Goal: Communication & Community: Answer question/provide support

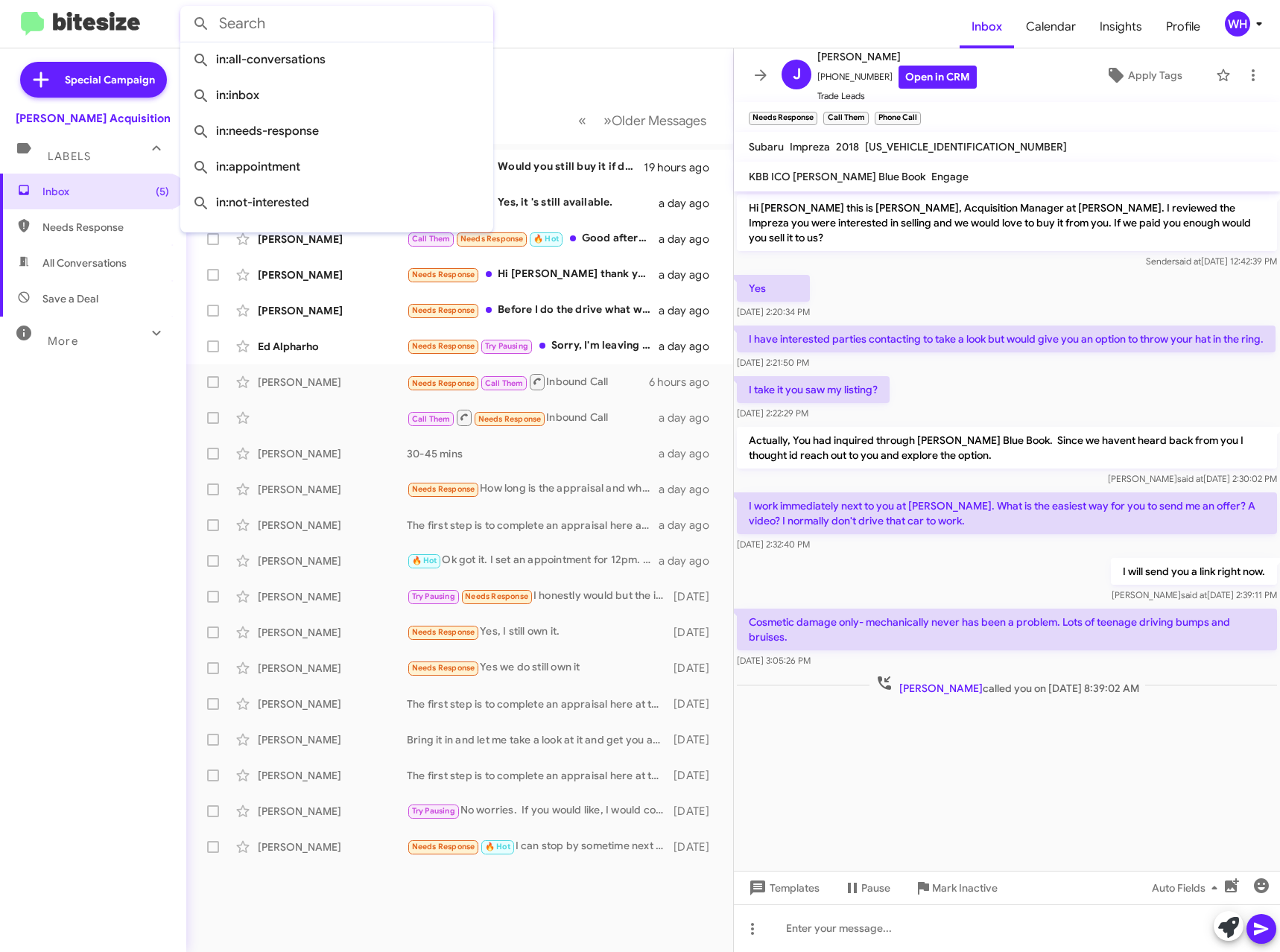
click at [128, 449] on div "Inbox (5) Needs Response All Conversations Save a Deal More Important 🔥 Hot App…" at bounding box center [93, 459] width 186 height 572
click at [280, 240] on div "[PERSON_NAME]" at bounding box center [332, 238] width 149 height 15
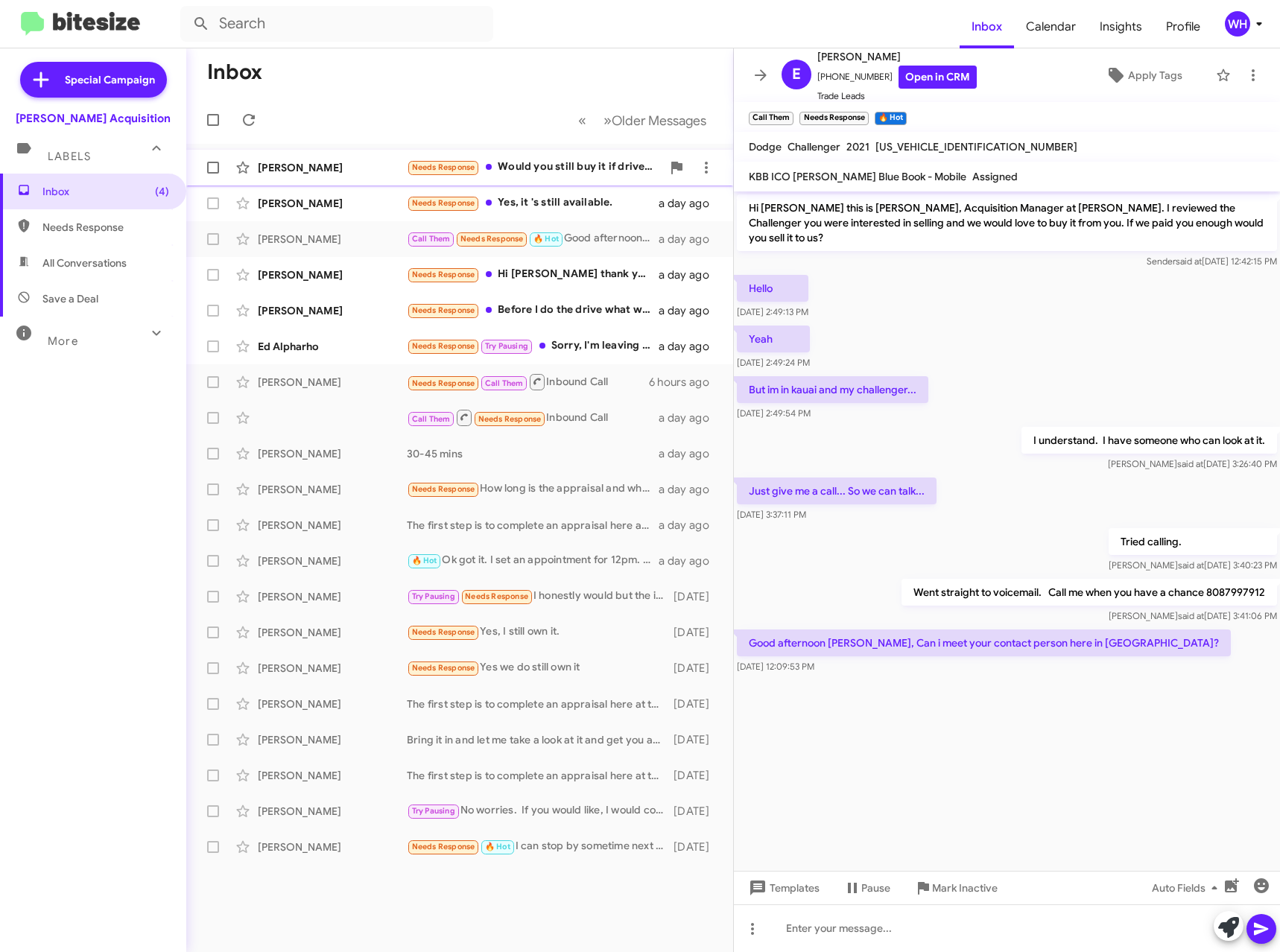
click at [306, 164] on div "[PERSON_NAME]" at bounding box center [332, 167] width 149 height 15
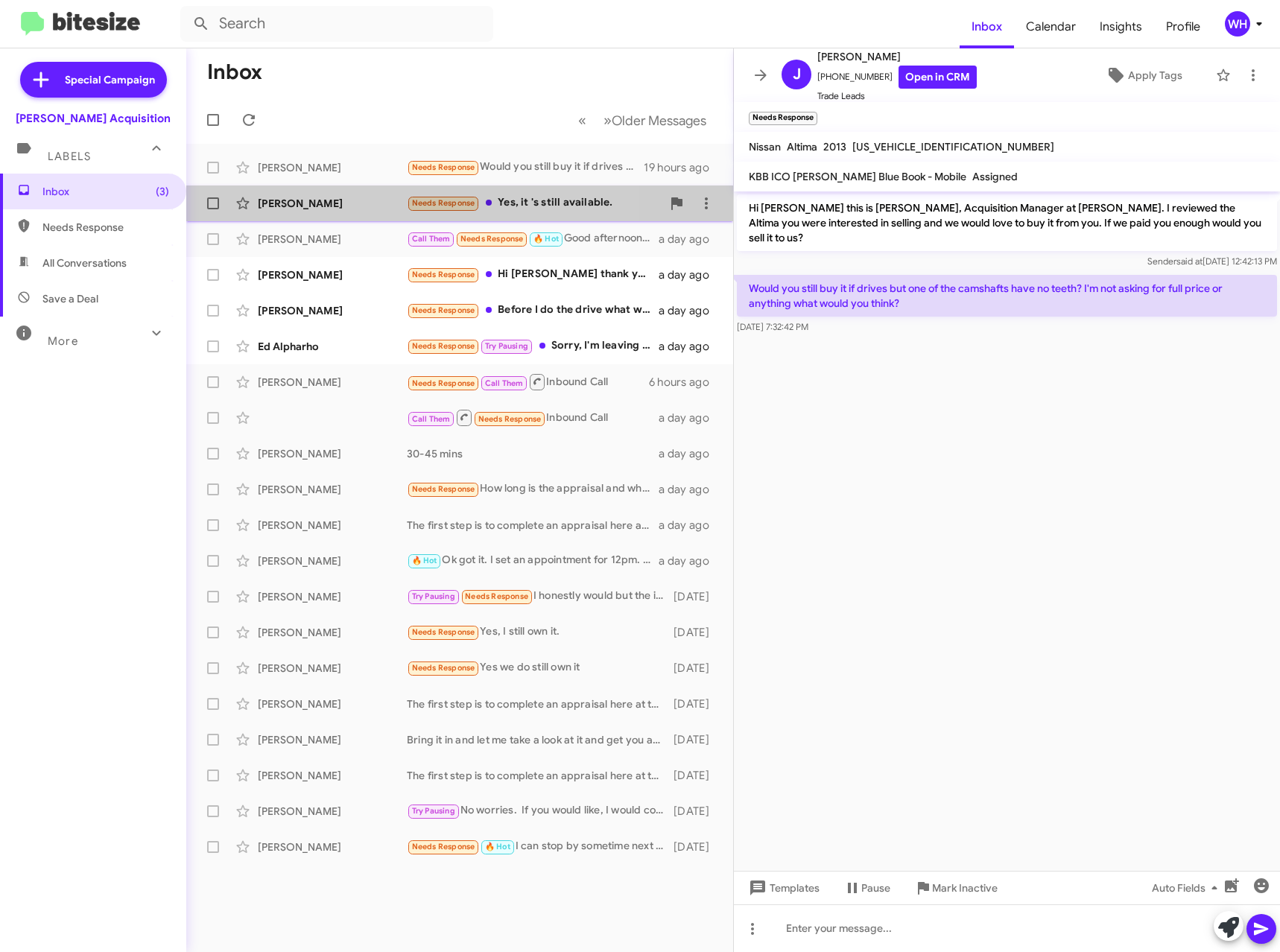
click at [309, 201] on div "[PERSON_NAME]" at bounding box center [332, 202] width 149 height 15
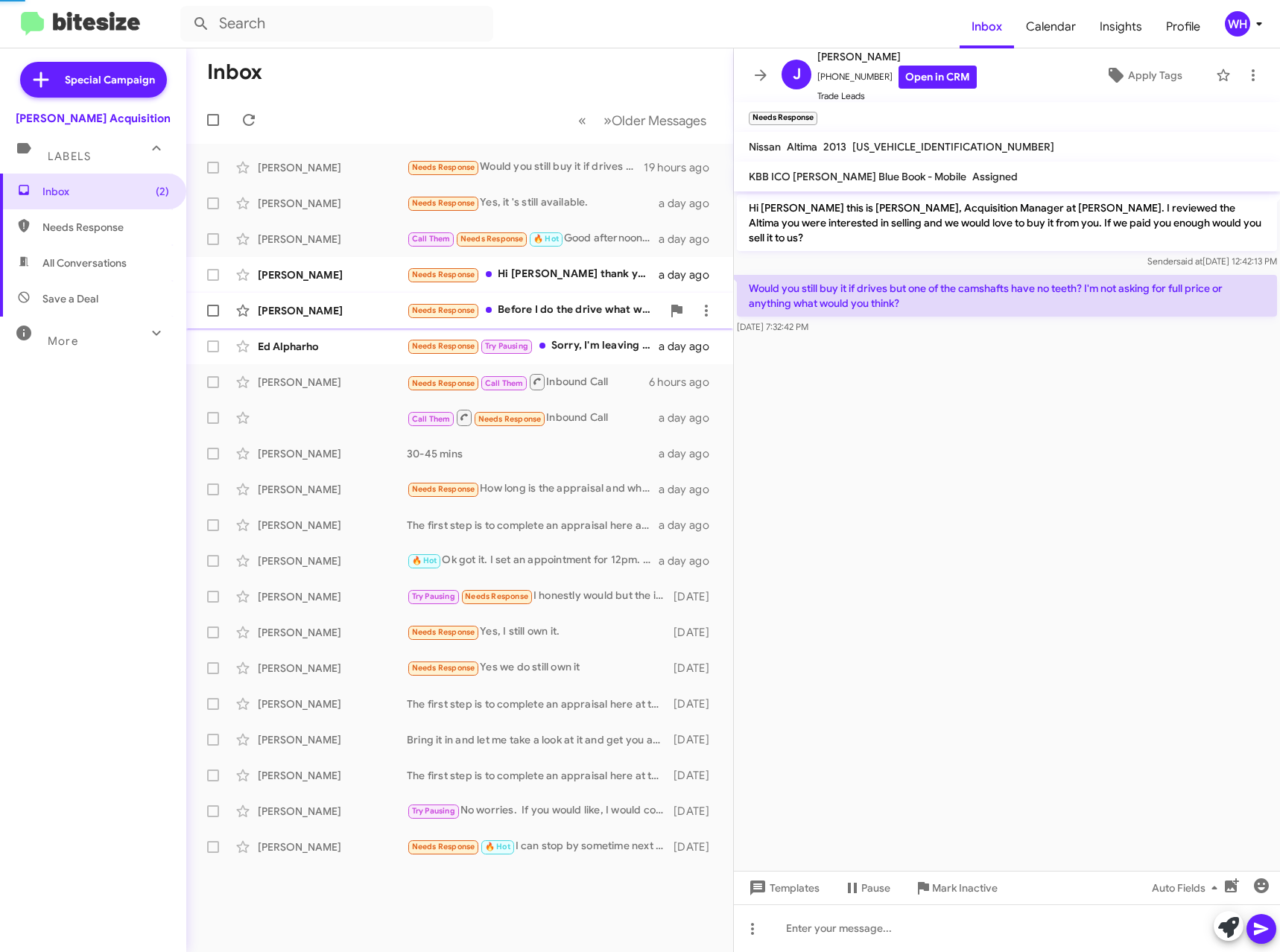
scroll to position [236, 0]
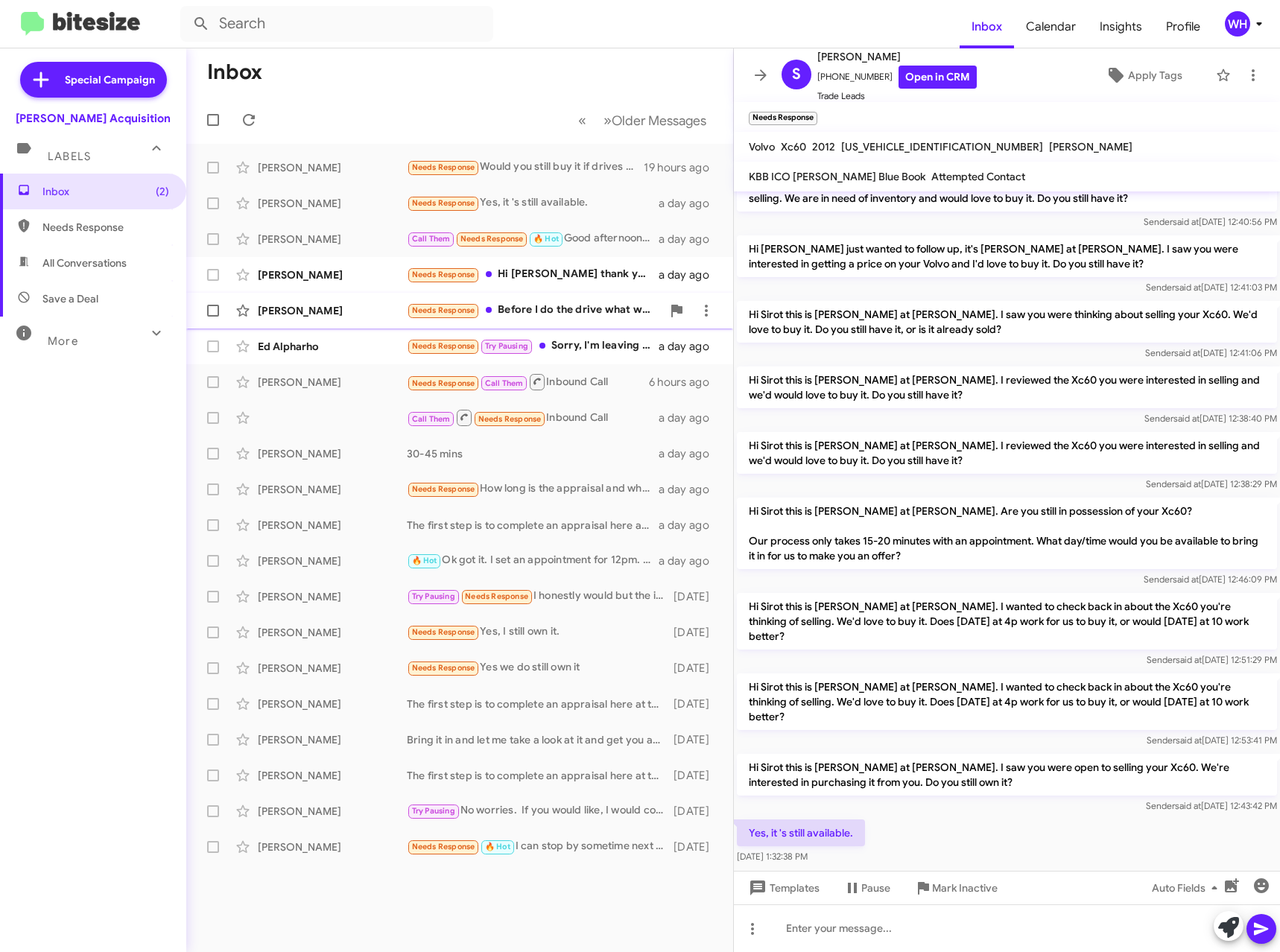
click at [325, 307] on div "[PERSON_NAME]" at bounding box center [332, 310] width 149 height 15
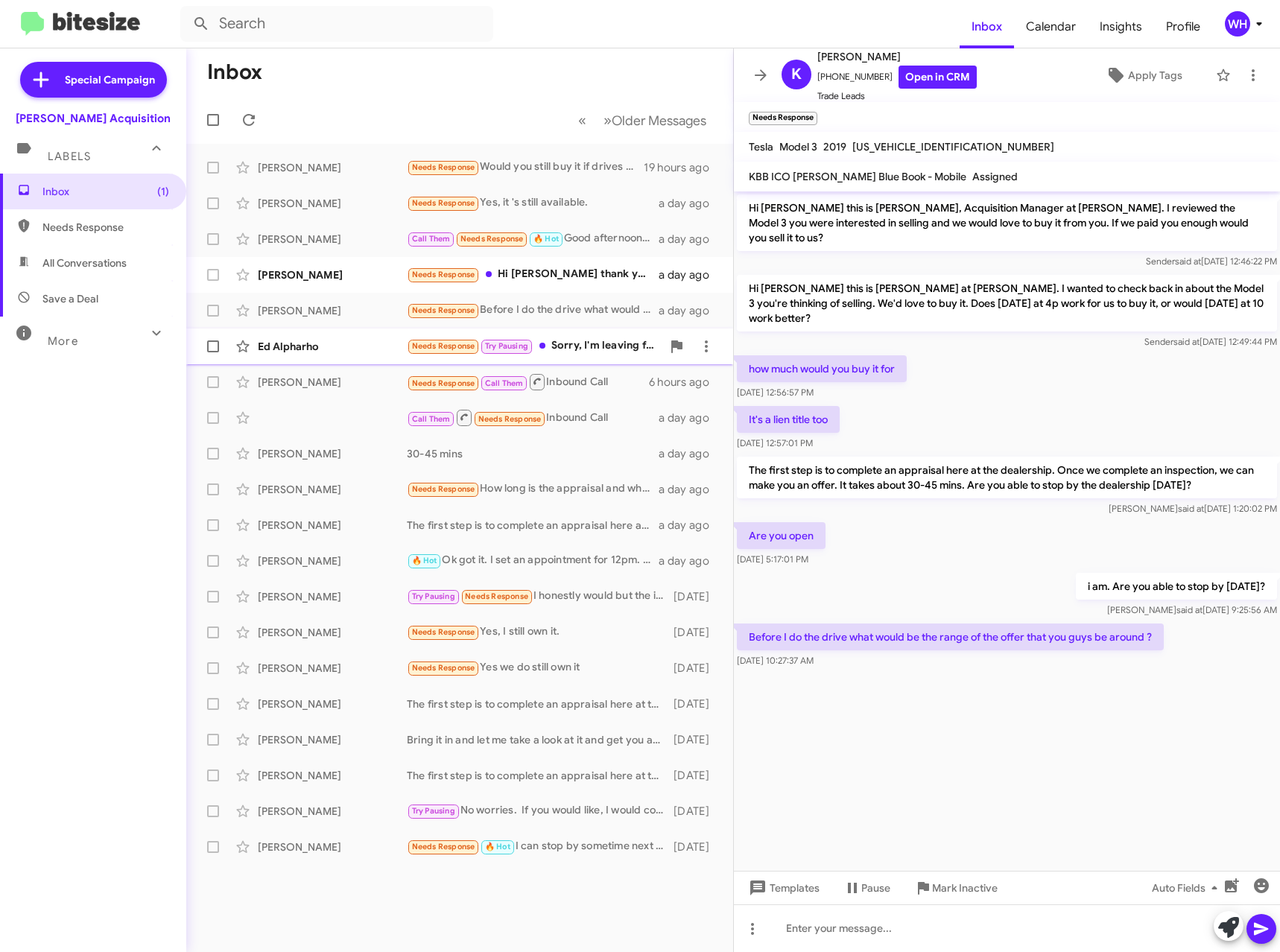
click at [314, 354] on div "Ed Alpharho Needs Response Try Pausing Sorry, I'm leaving for a trip for the ne…" at bounding box center [459, 346] width 523 height 30
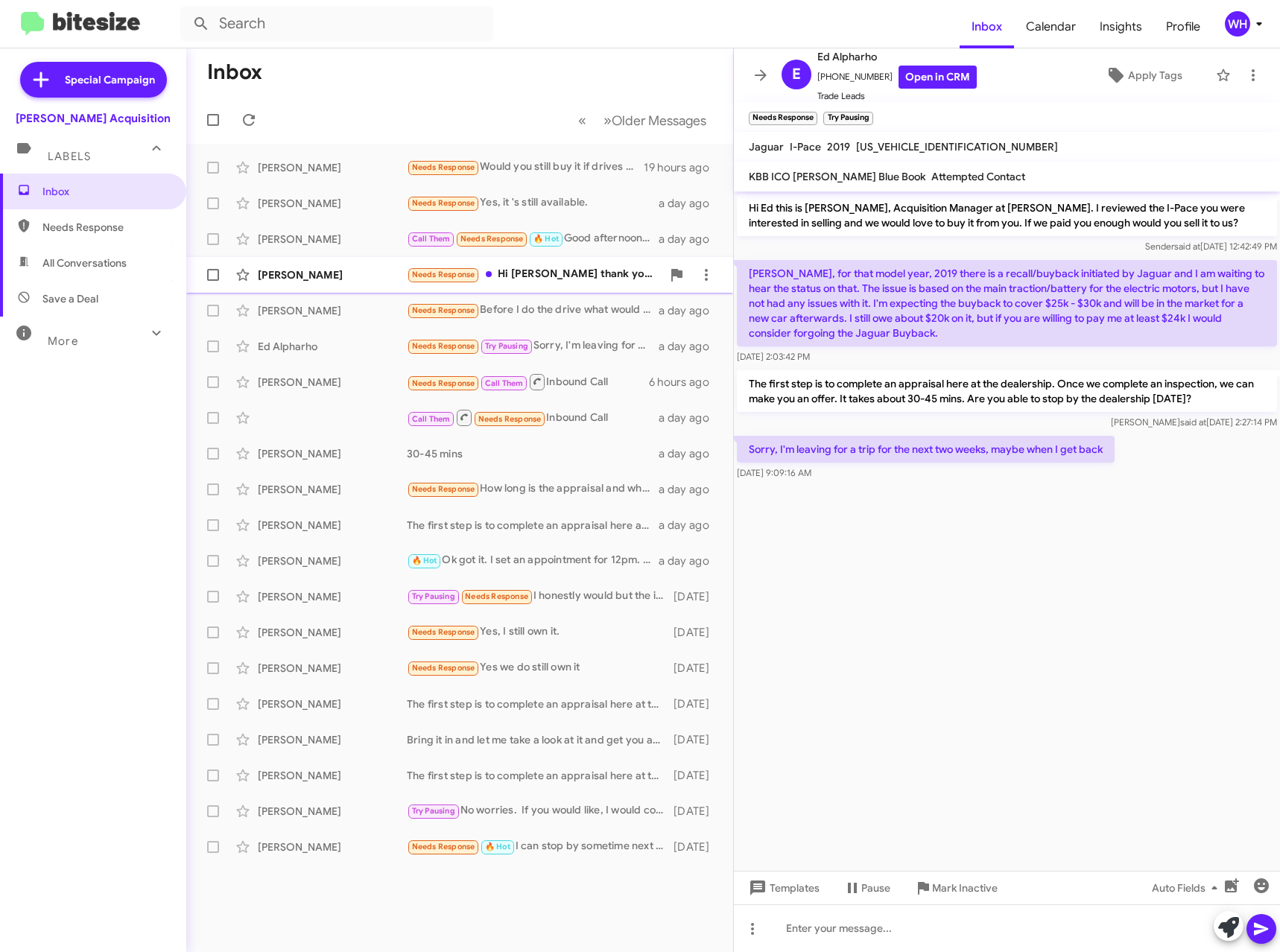
click at [284, 280] on div "[PERSON_NAME]" at bounding box center [332, 274] width 149 height 15
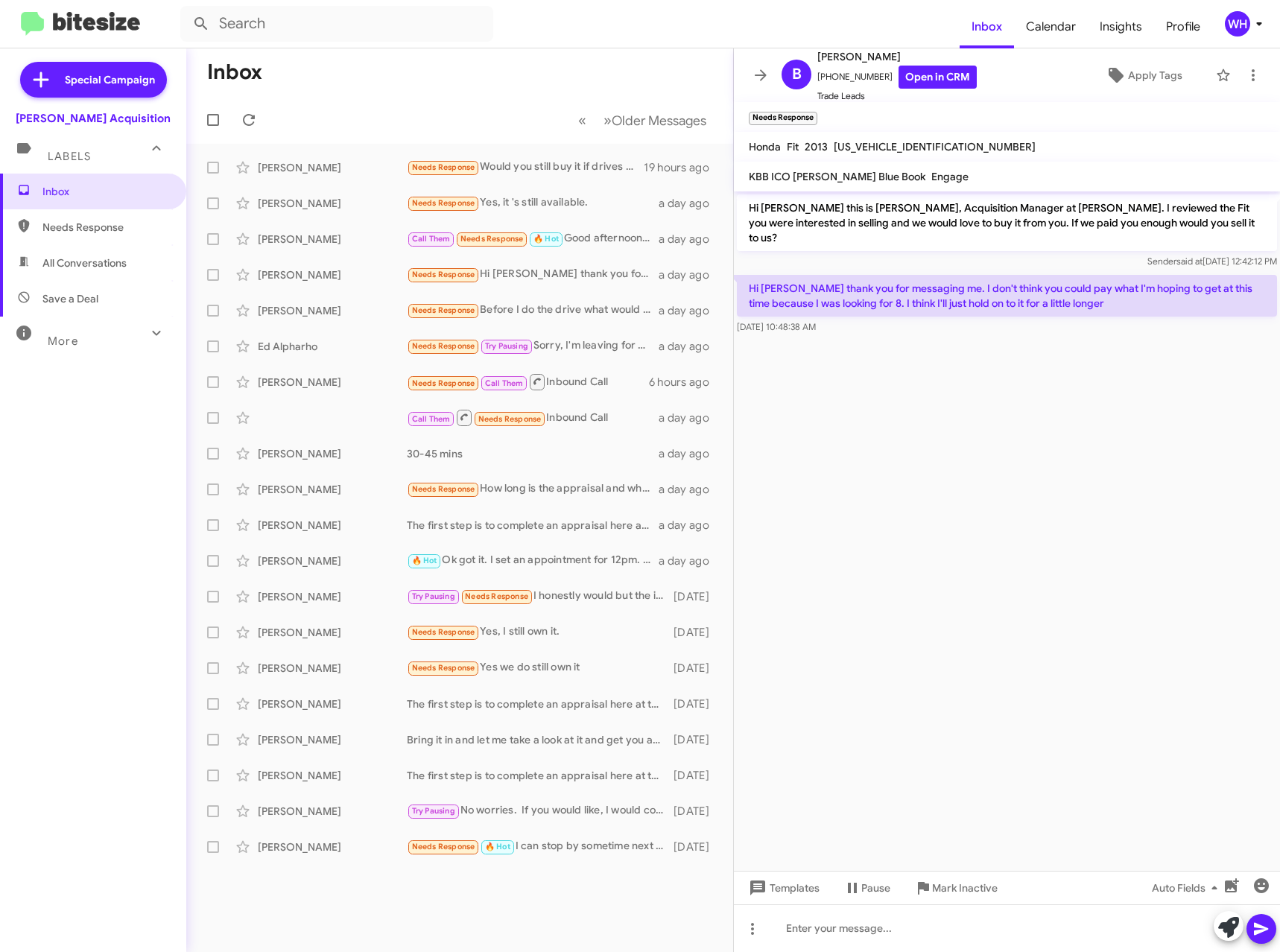
drag, startPoint x: 100, startPoint y: 579, endPoint x: 91, endPoint y: 606, distance: 28.5
click at [100, 578] on div "Inbox Needs Response All Conversations Save a Deal More Important 🔥 Hot Appoint…" at bounding box center [93, 459] width 186 height 572
click at [1065, 578] on cdk-virtual-scroll-viewport "Hi [PERSON_NAME] this is [PERSON_NAME], Acquisition Manager at [PERSON_NAME]. I…" at bounding box center [1006, 531] width 546 height 679
